Goal: Task Accomplishment & Management: Use online tool/utility

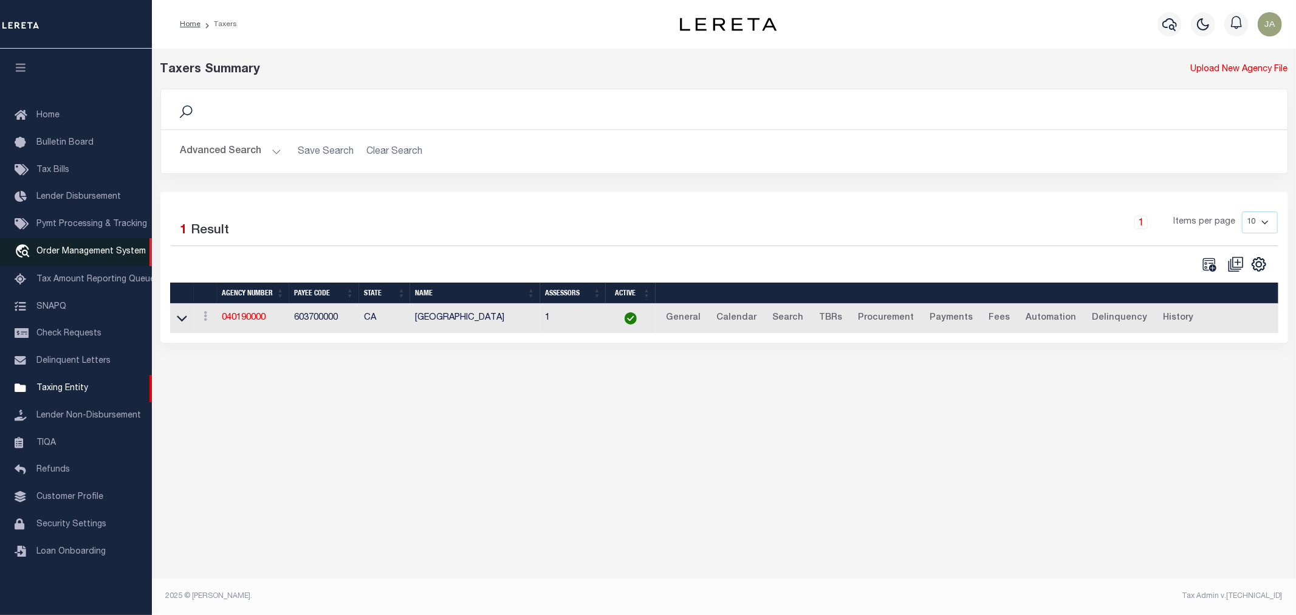
click at [76, 243] on link "travel_explore Order Management System" at bounding box center [76, 252] width 152 height 28
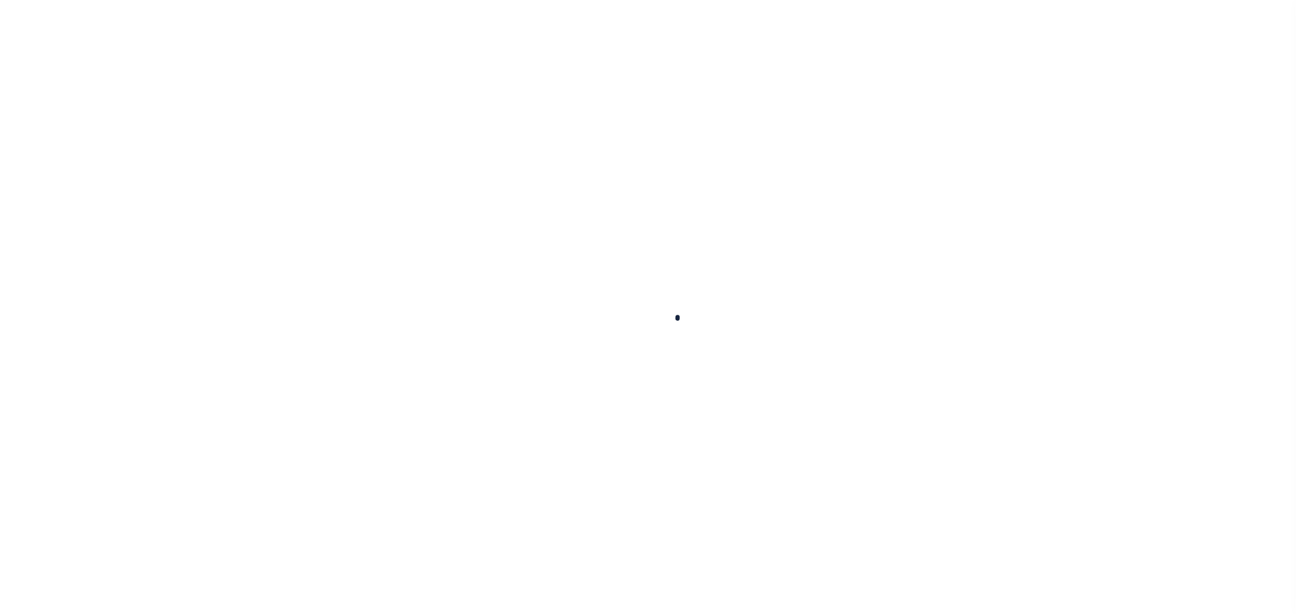
select select "200"
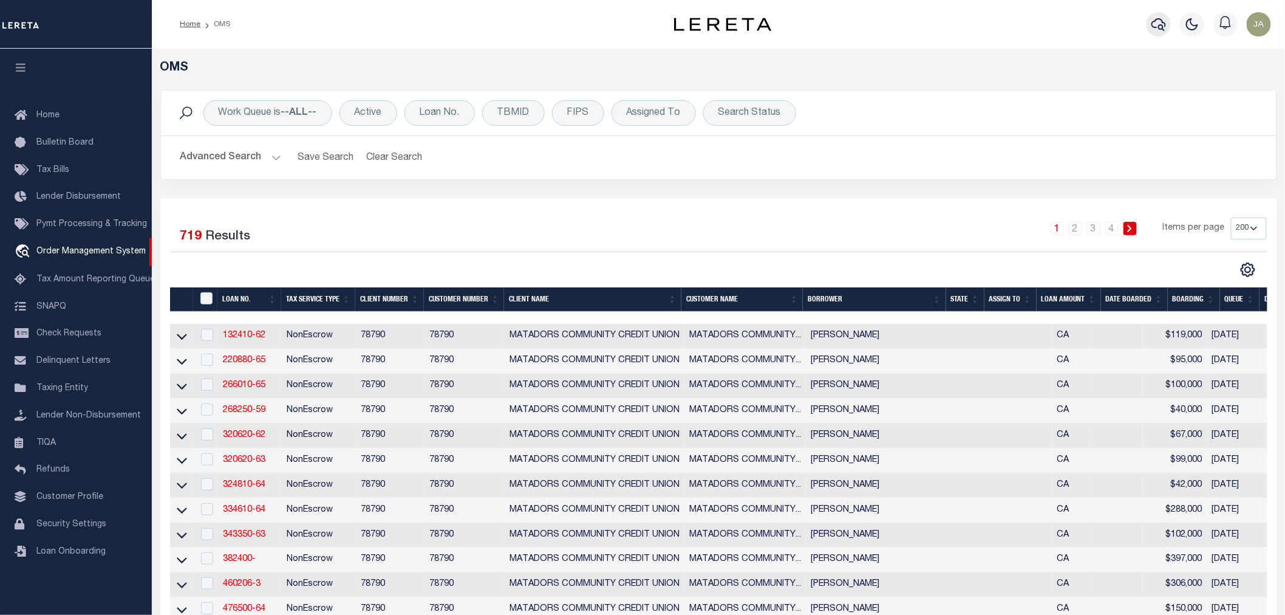
click at [1167, 26] on button "button" at bounding box center [1159, 24] width 24 height 24
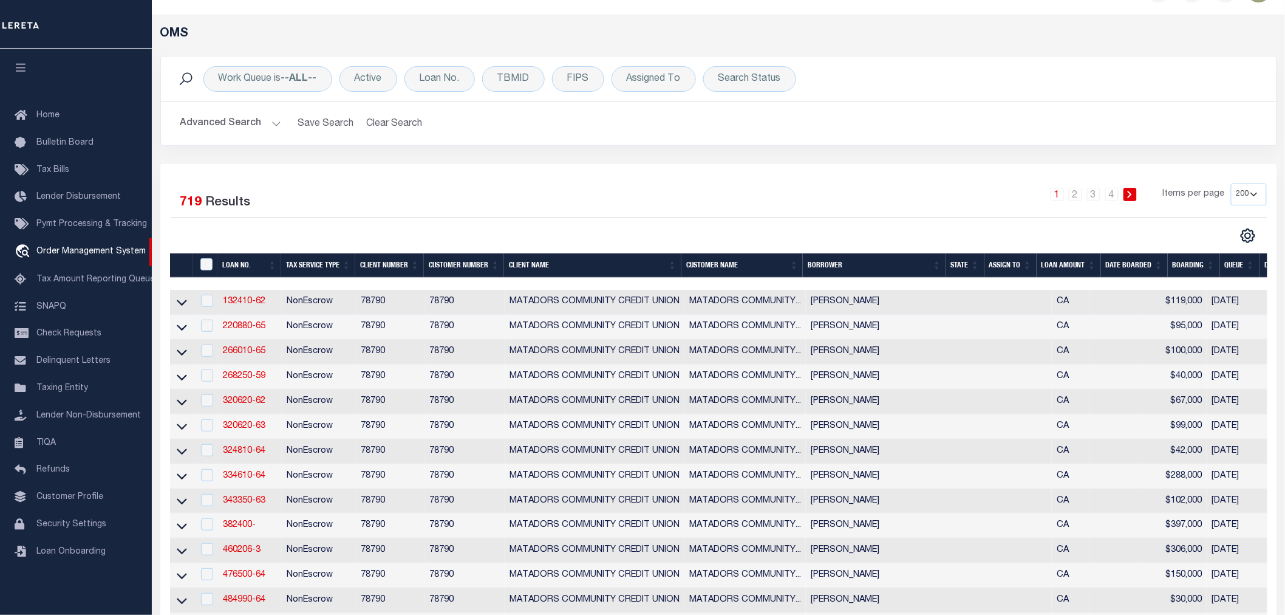
scroll to position [67, 0]
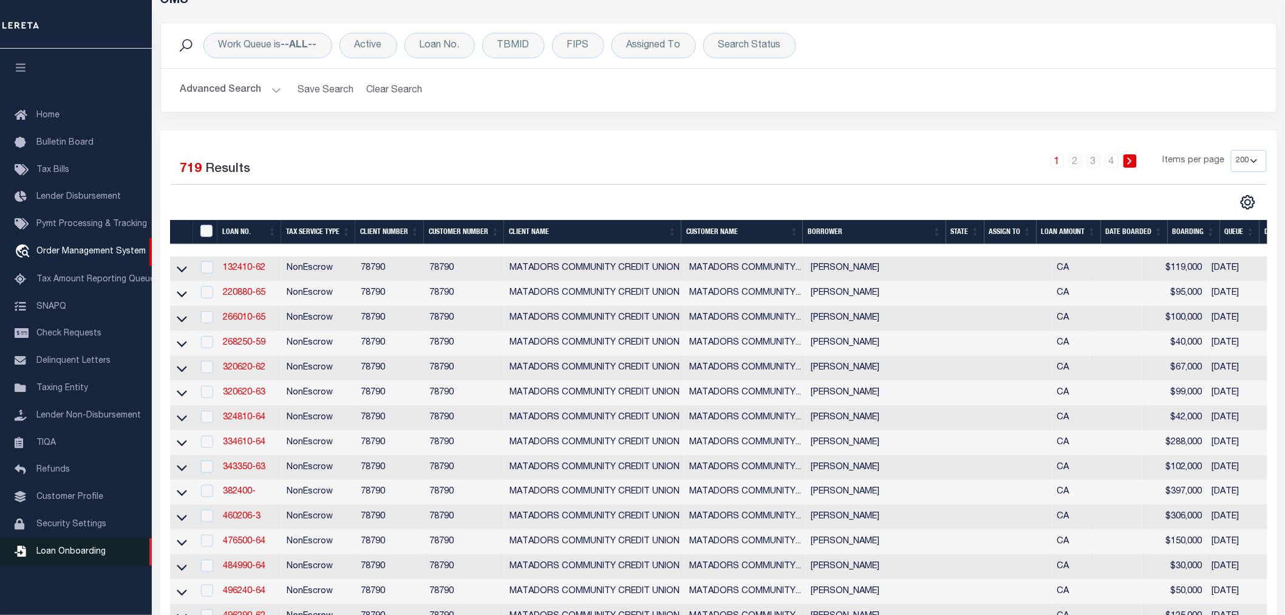
click at [85, 554] on span "Loan Onboarding" at bounding box center [70, 551] width 69 height 9
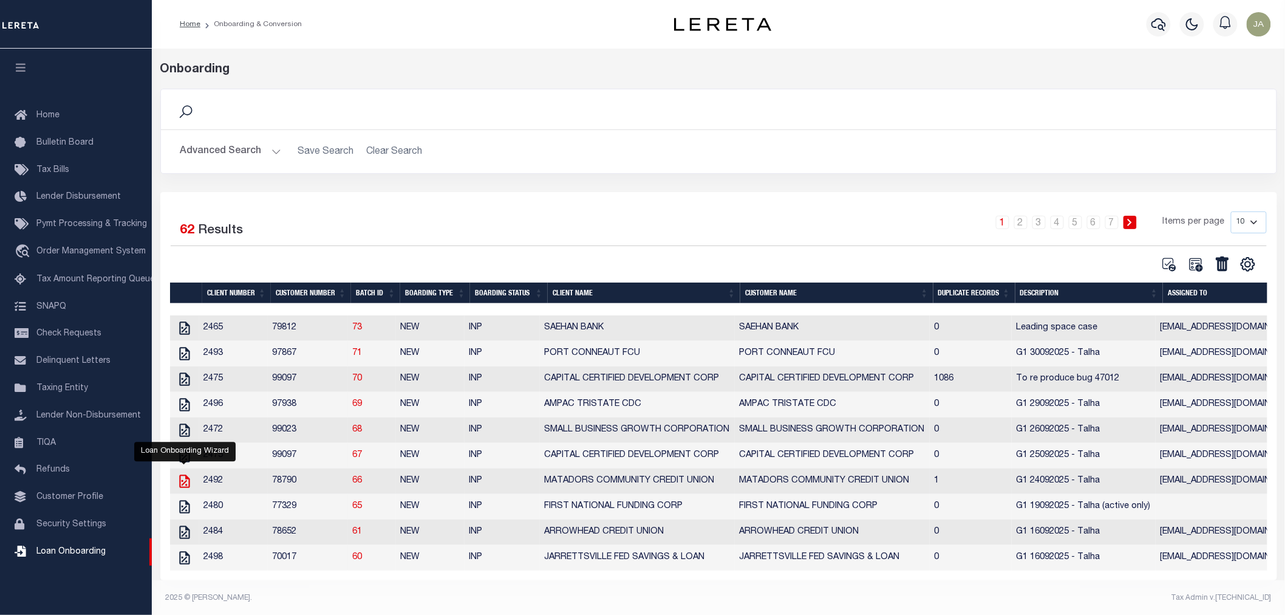
click at [184, 487] on icon "" at bounding box center [184, 480] width 10 height 13
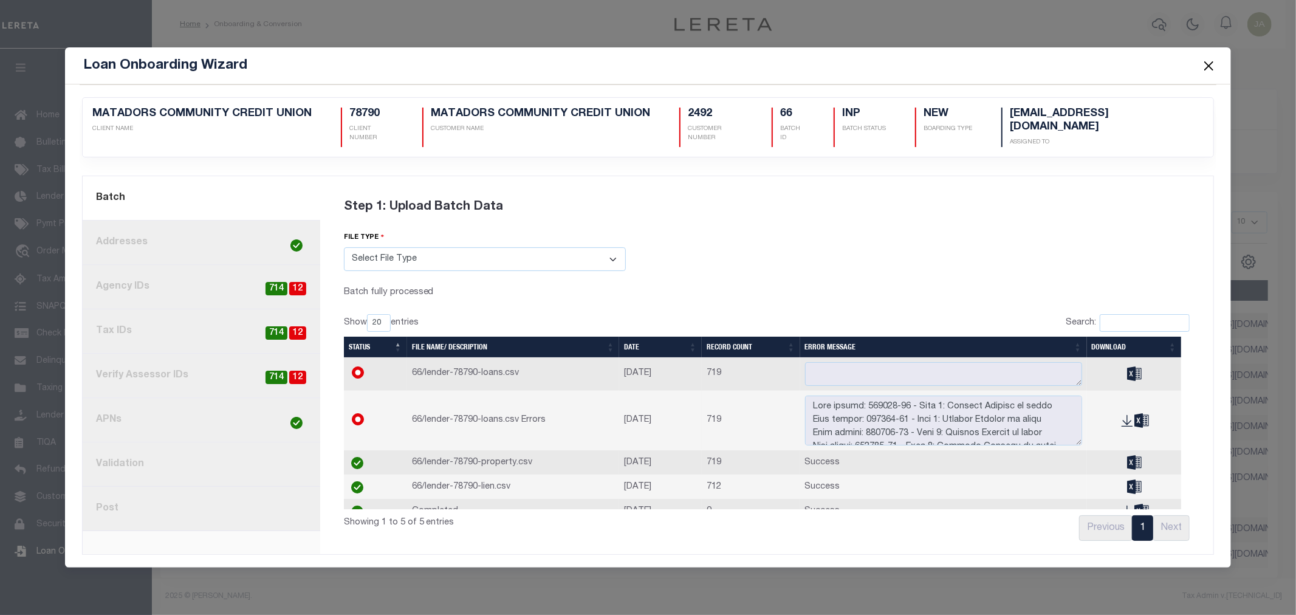
click at [245, 190] on link "current step: 1. Batch" at bounding box center [202, 198] width 238 height 44
click at [1127, 479] on icon at bounding box center [1134, 486] width 15 height 15
click at [896, 410] on div "Show 20 40 60 100 entries Search: Status File Name/ Description Date Record Cou…" at bounding box center [767, 430] width 846 height 233
